Goal: Go to known website: Access a specific website the user already knows

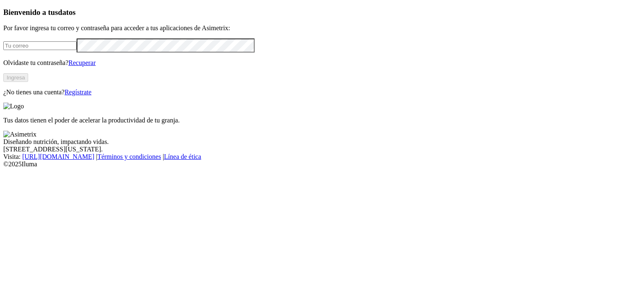
type input "[EMAIL_ADDRESS][DOMAIN_NAME]"
click at [28, 82] on button "Ingresa" at bounding box center [15, 77] width 25 height 9
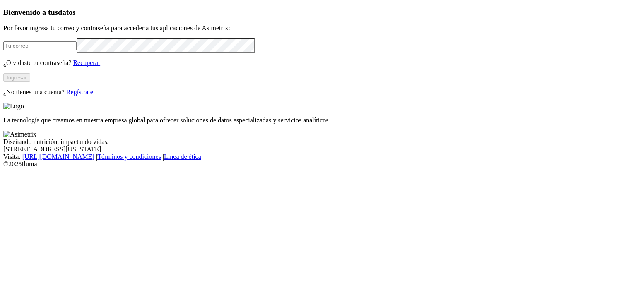
type input "[EMAIL_ADDRESS][DOMAIN_NAME]"
click at [30, 82] on button "Ingresar" at bounding box center [16, 77] width 27 height 9
